Goal: Task Accomplishment & Management: Manage account settings

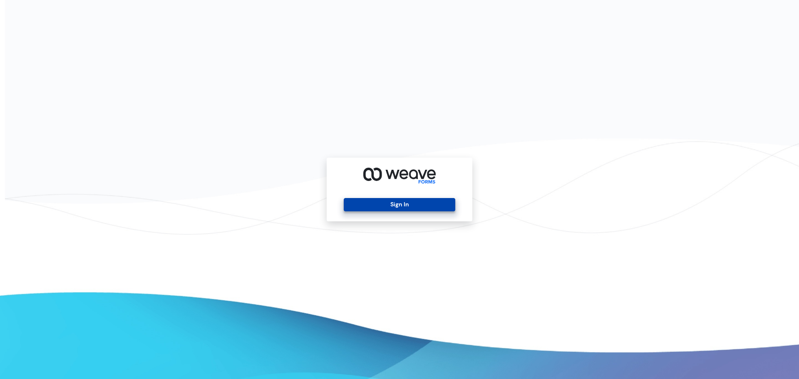
click at [382, 208] on button "Sign In" at bounding box center [399, 204] width 111 height 13
